Goal: Transaction & Acquisition: Purchase product/service

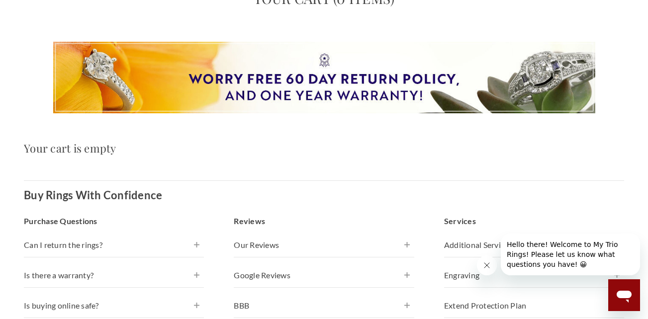
scroll to position [119, 0]
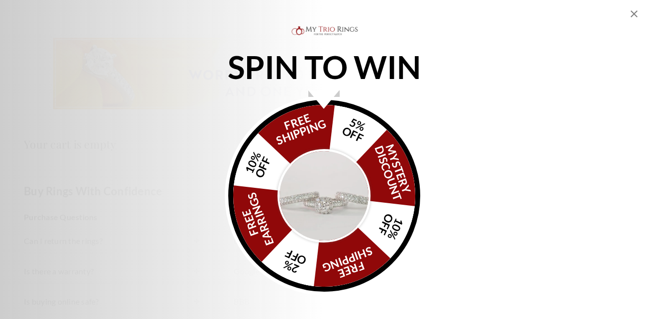
click at [336, 185] on img "Alia popup" at bounding box center [323, 195] width 93 height 93
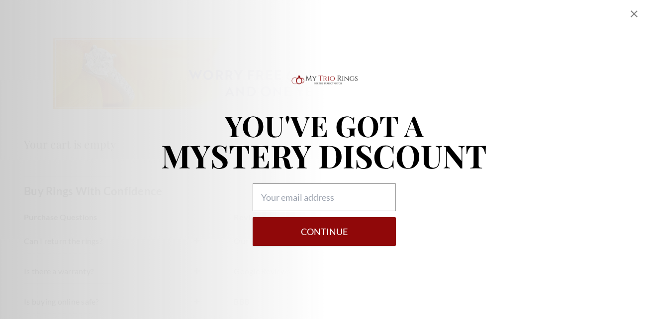
click at [636, 14] on icon "Close popup" at bounding box center [634, 14] width 12 height 12
select select "US"
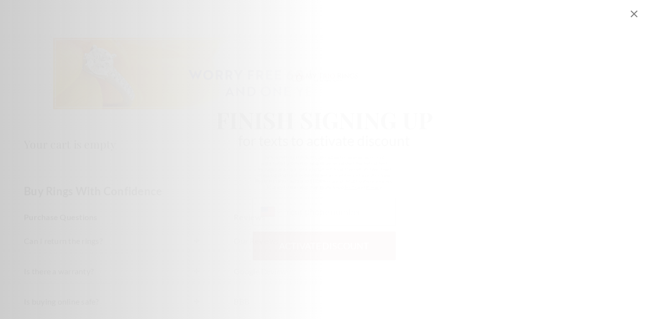
click at [633, 14] on icon "Close popup" at bounding box center [633, 13] width 7 height 7
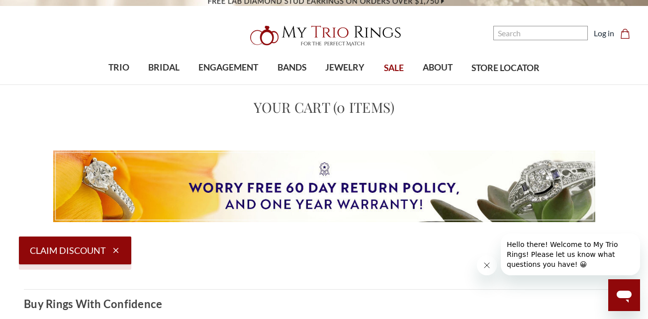
scroll to position [0, 0]
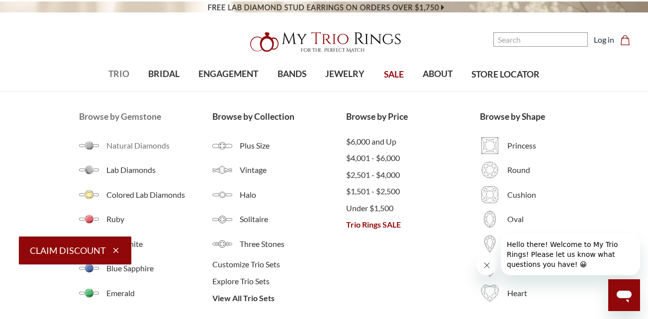
click at [107, 142] on span "Natural Diamonds" at bounding box center [159, 146] width 106 height 12
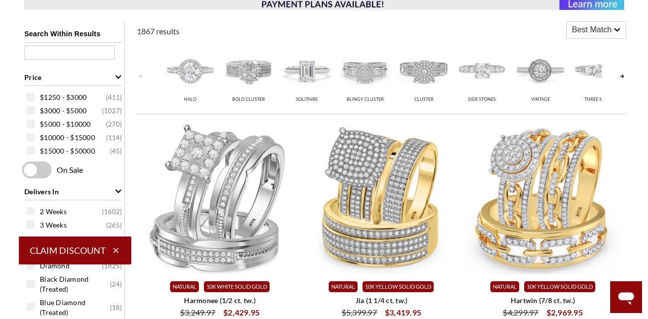
scroll to position [358, 0]
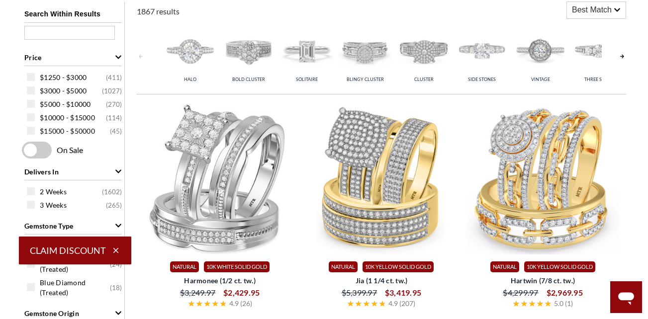
click at [191, 54] on img at bounding box center [190, 50] width 53 height 53
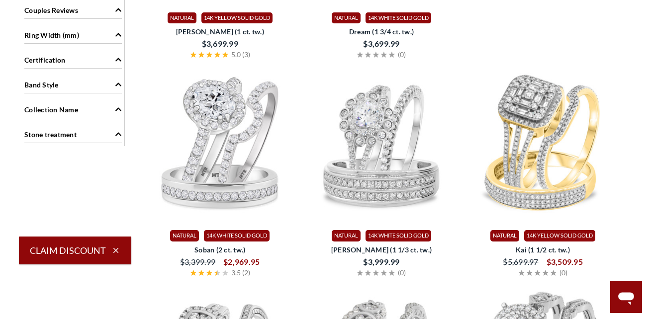
scroll to position [1074, 0]
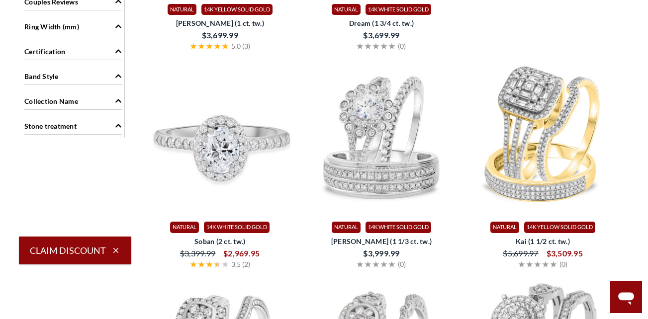
click at [216, 147] on img at bounding box center [220, 138] width 154 height 154
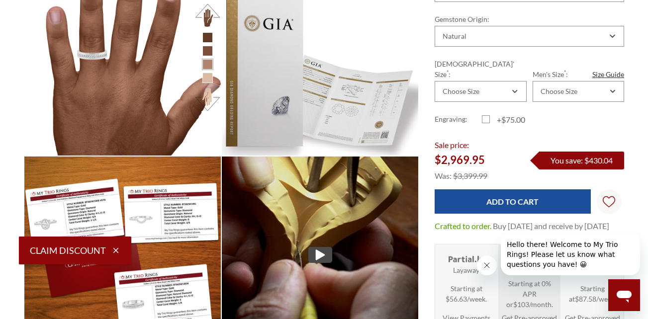
scroll to position [954, 0]
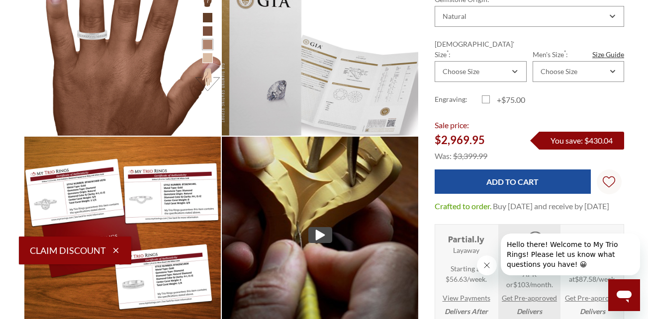
select select "US"
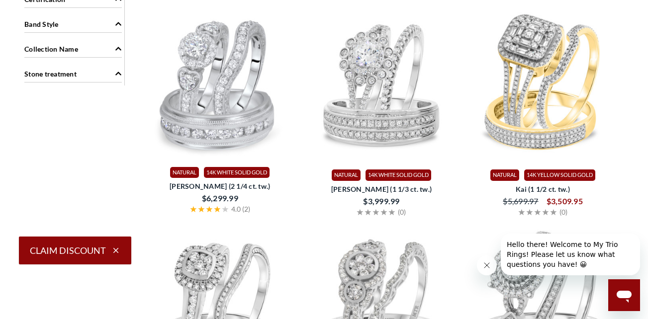
scroll to position [1202, 0]
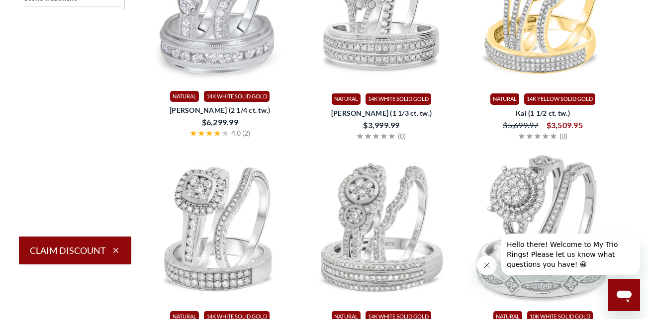
select select "US"
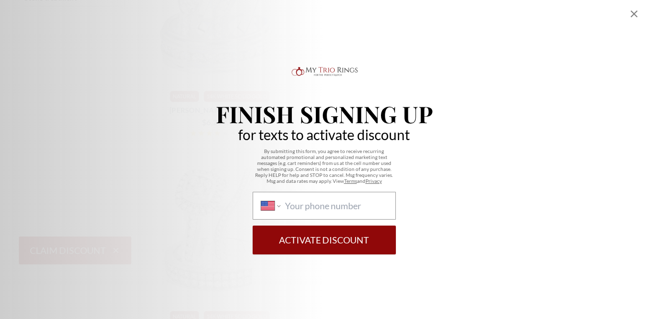
scroll to position [1288, 0]
click at [633, 14] on icon "Close popup" at bounding box center [634, 14] width 12 height 12
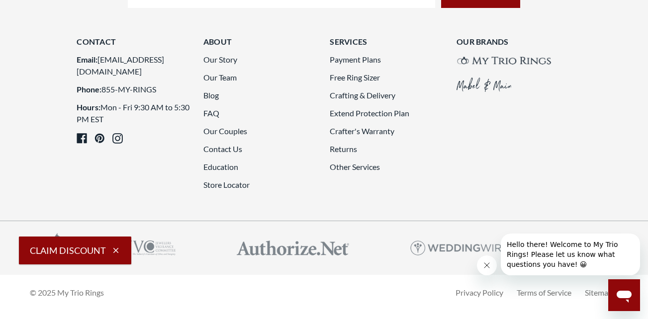
scroll to position [2548, 0]
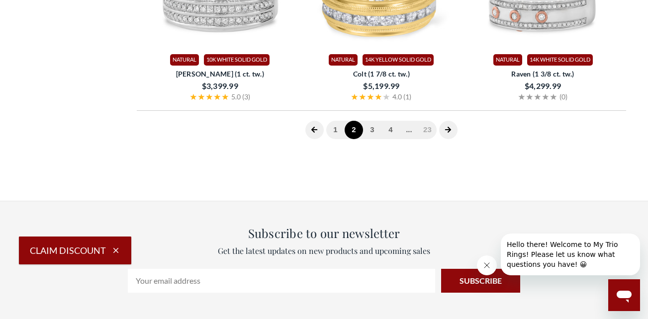
scroll to position [348, 0]
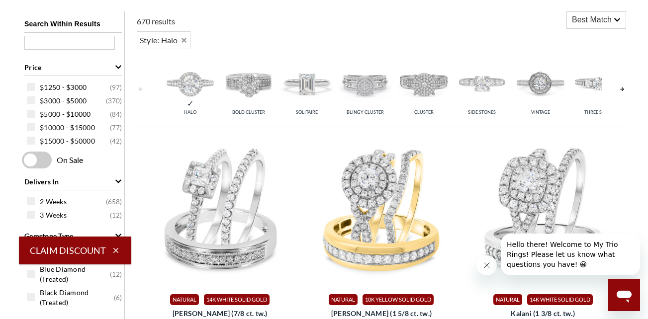
click at [622, 87] on link at bounding box center [622, 89] width 8 height 70
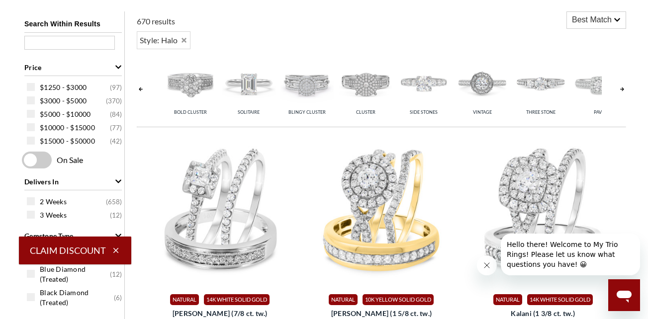
click at [622, 87] on link at bounding box center [622, 89] width 8 height 70
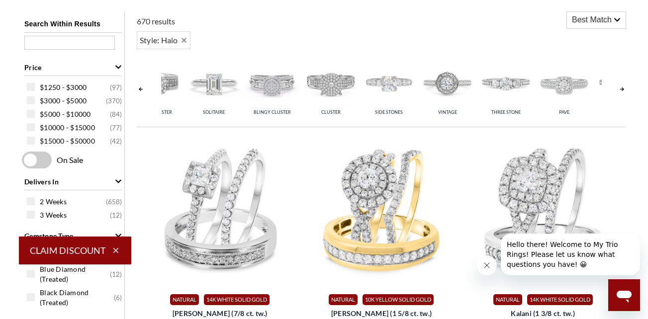
scroll to position [0, 116]
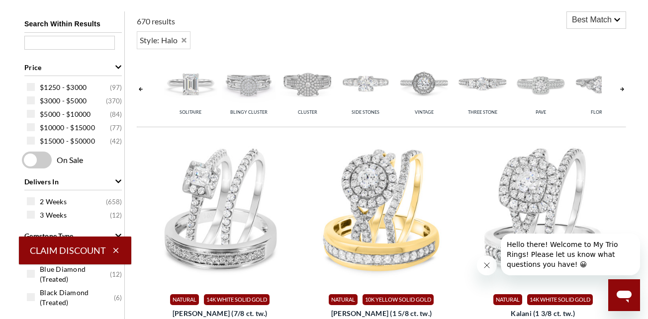
click at [622, 87] on link at bounding box center [622, 89] width 8 height 70
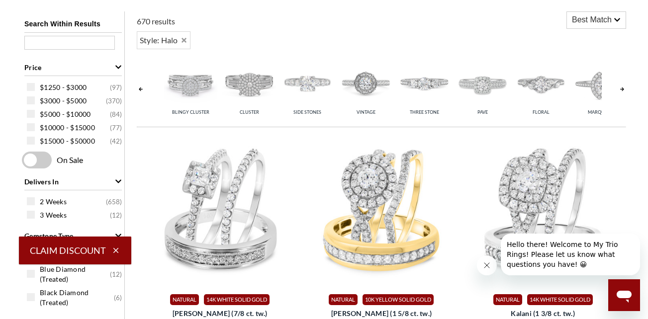
click at [622, 87] on link at bounding box center [622, 89] width 8 height 70
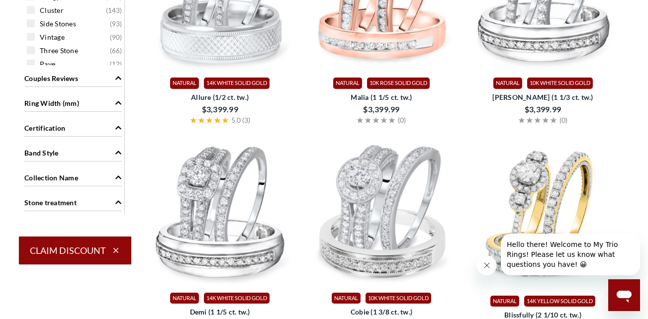
scroll to position [971, 0]
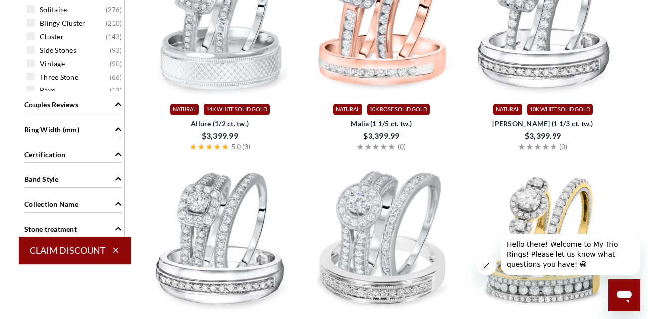
click at [95, 119] on div "Ring Width (mm)" at bounding box center [72, 128] width 97 height 19
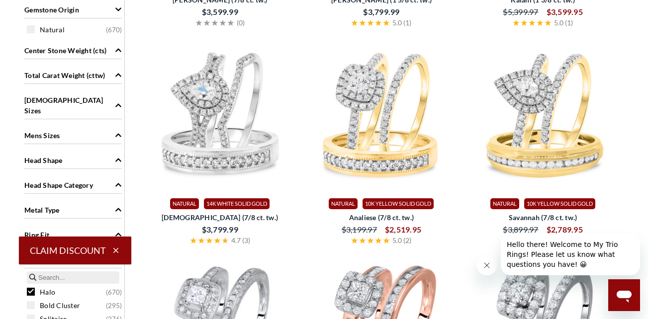
scroll to position [653, 0]
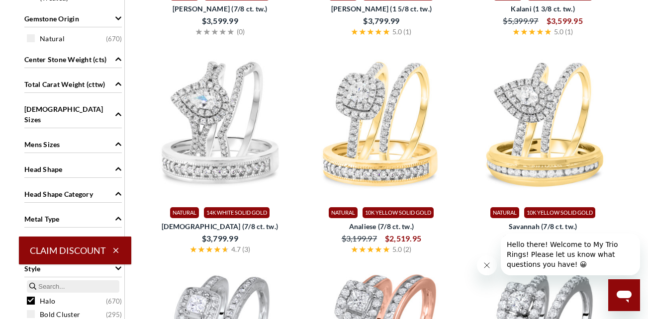
click at [487, 264] on icon "Close message from company" at bounding box center [487, 265] width 8 height 8
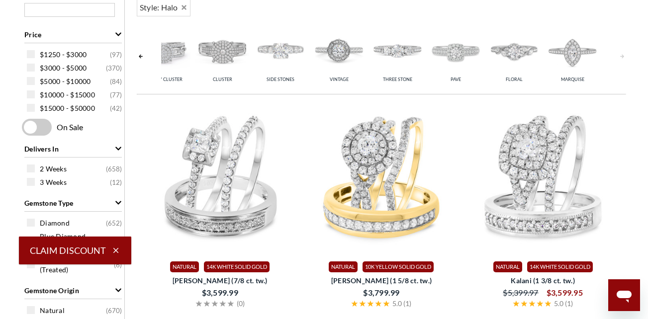
scroll to position [361, 0]
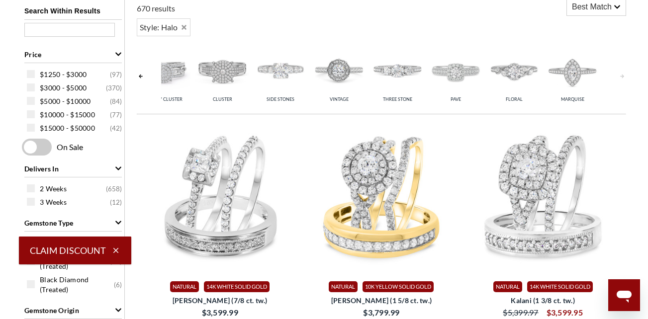
click at [334, 70] on img at bounding box center [338, 70] width 53 height 53
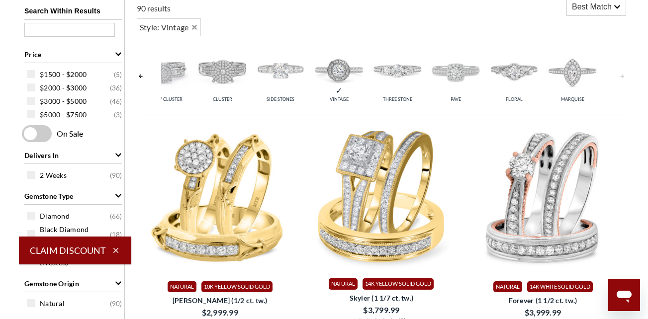
click at [622, 74] on link at bounding box center [622, 76] width 8 height 70
click at [572, 79] on img at bounding box center [571, 70] width 53 height 53
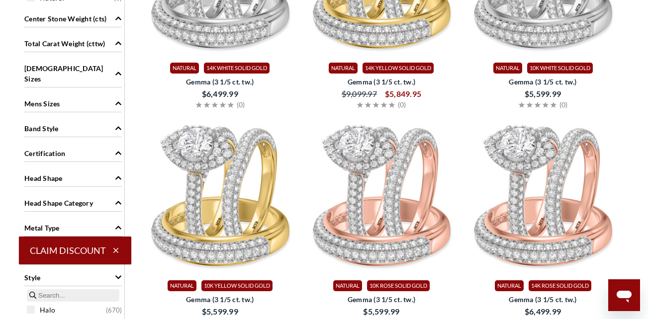
scroll to position [599, 0]
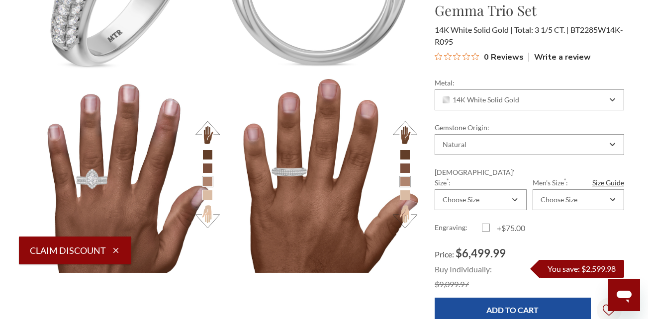
scroll to position [1020, 0]
